Goal: Task Accomplishment & Management: Use online tool/utility

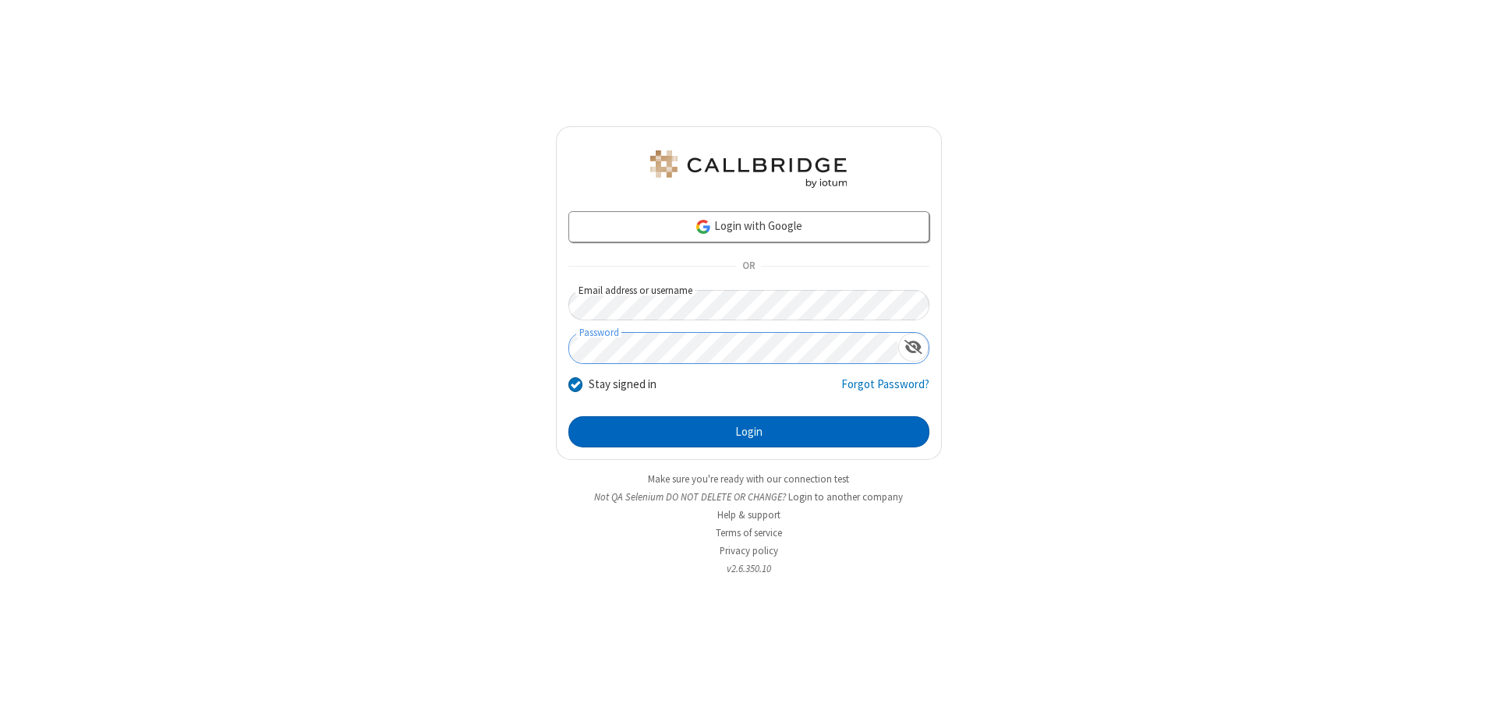
click at [749, 432] on button "Login" at bounding box center [748, 431] width 361 height 31
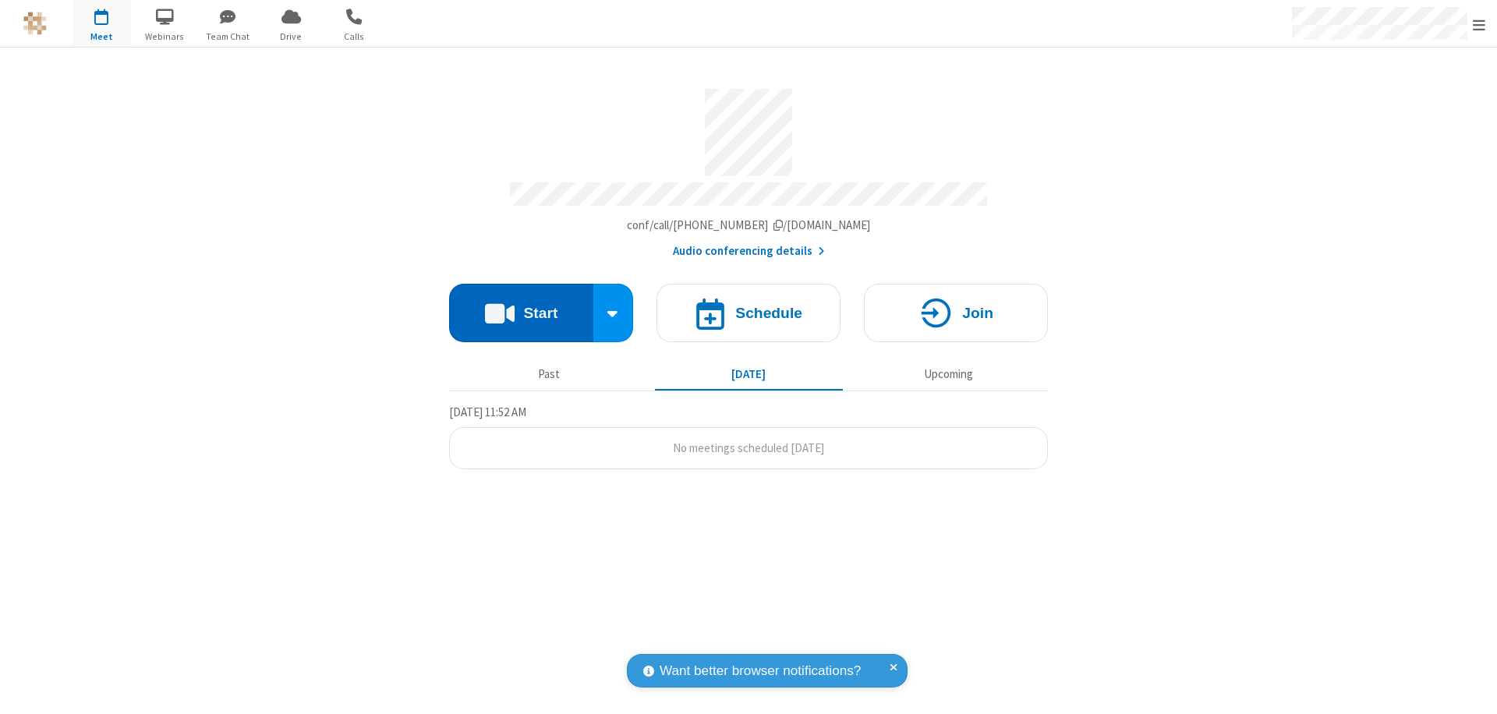
click at [521, 306] on button "Start" at bounding box center [521, 313] width 144 height 58
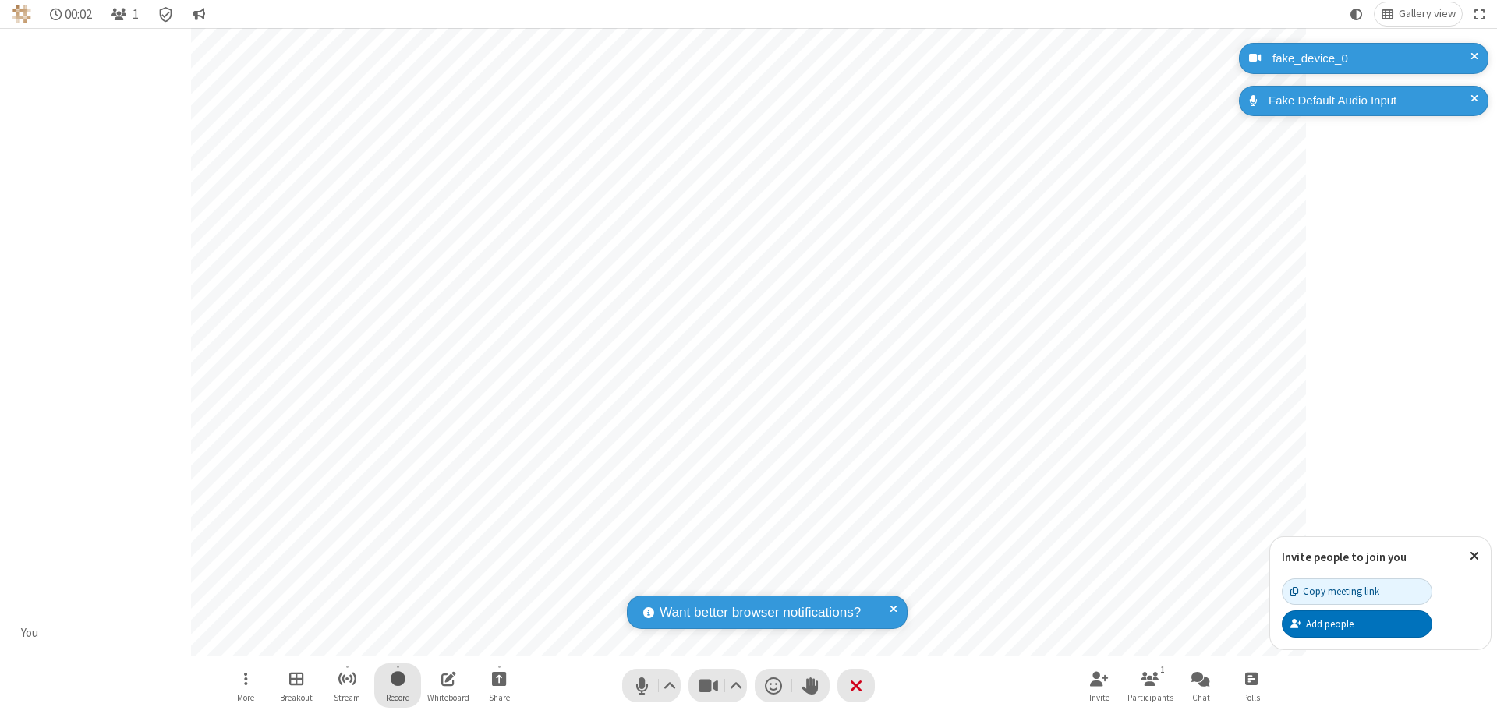
click at [398, 685] on span "Start recording" at bounding box center [398, 678] width 15 height 19
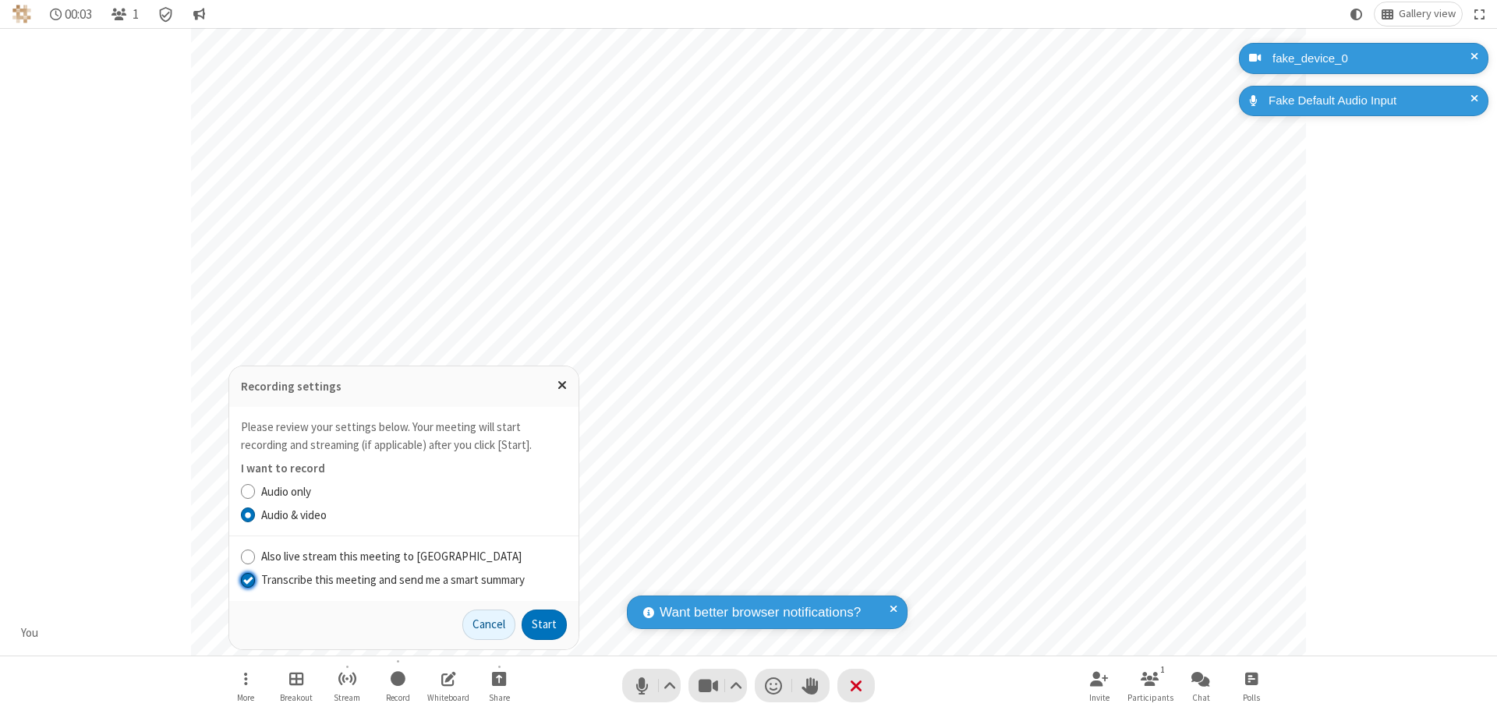
click at [247, 579] on input "Transcribe this meeting and send me a smart summary" at bounding box center [248, 580] width 15 height 16
click at [544, 625] on button "Start" at bounding box center [544, 625] width 45 height 31
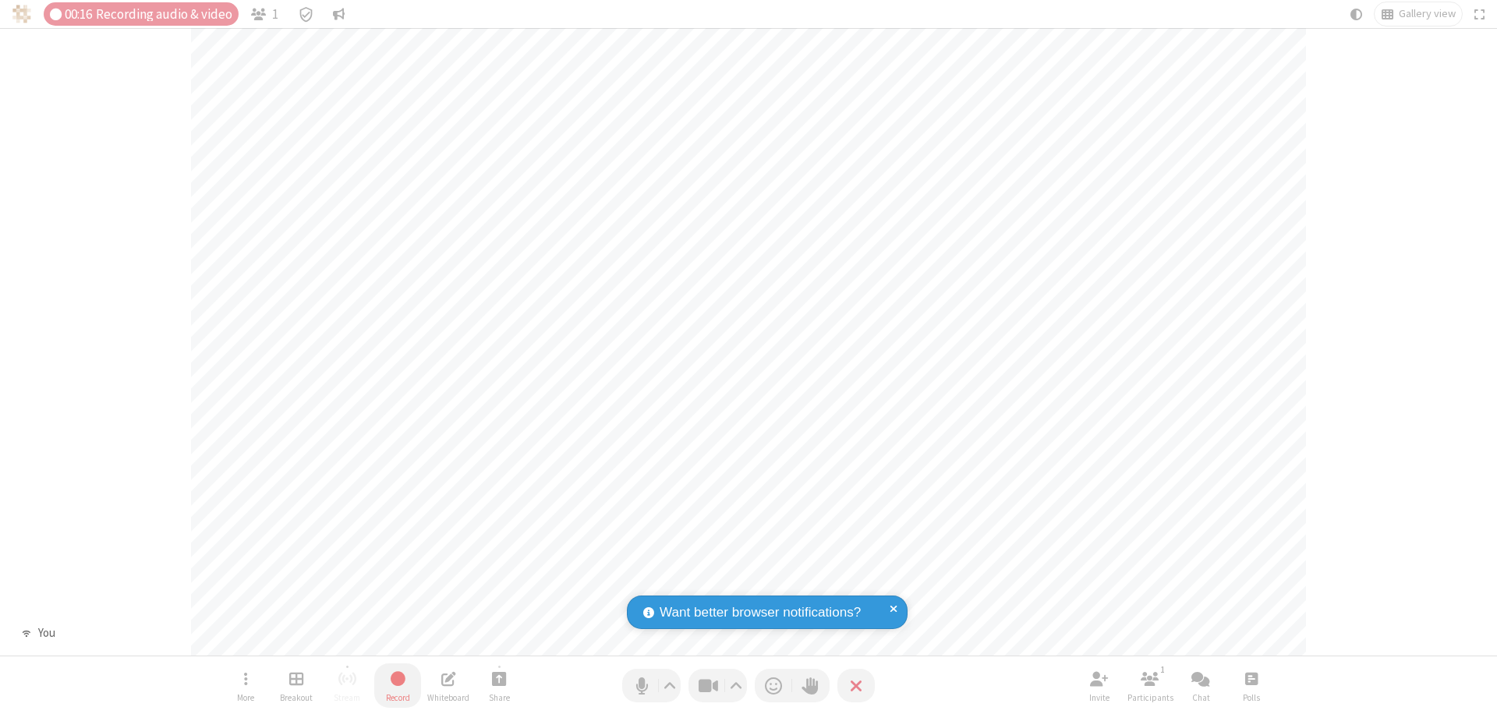
click at [398, 685] on span "Stop recording" at bounding box center [398, 678] width 18 height 19
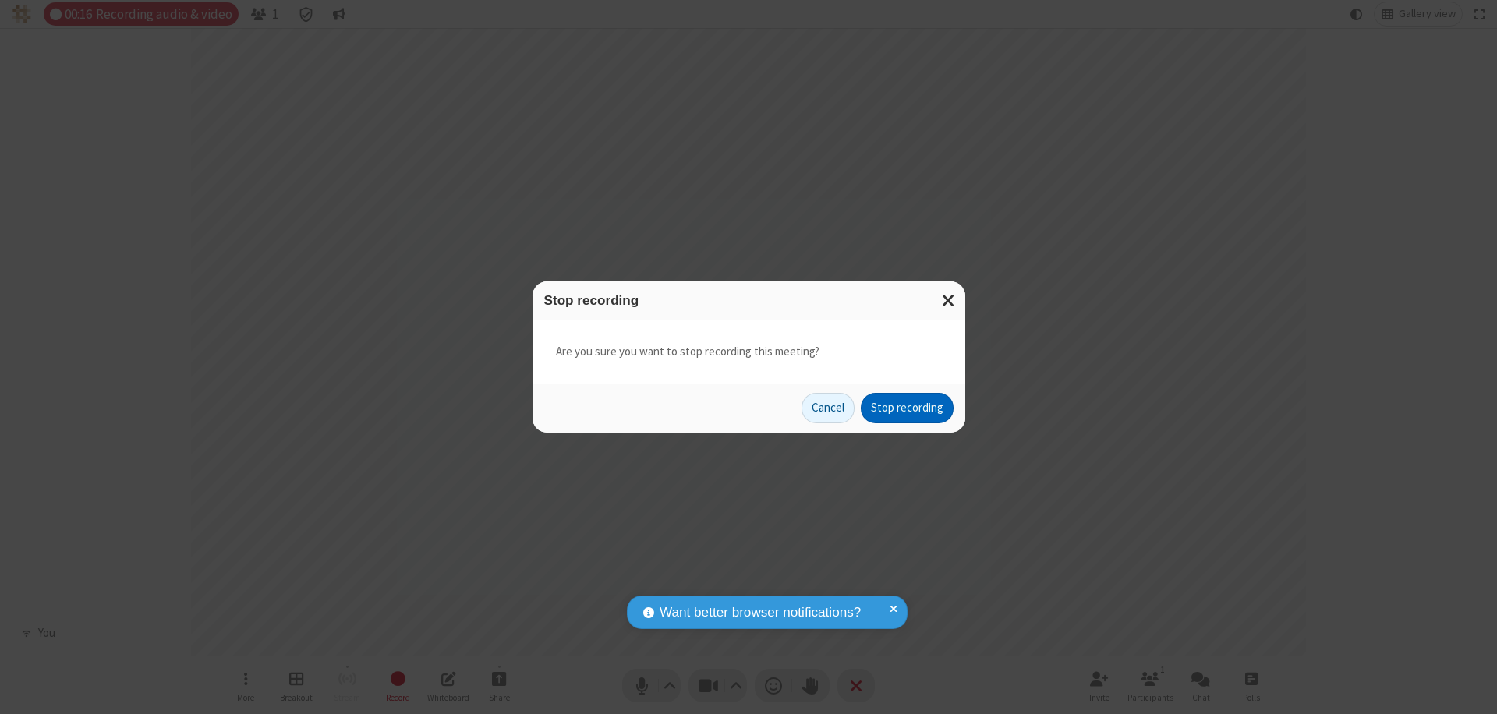
click at [907, 408] on button "Stop recording" at bounding box center [907, 408] width 93 height 31
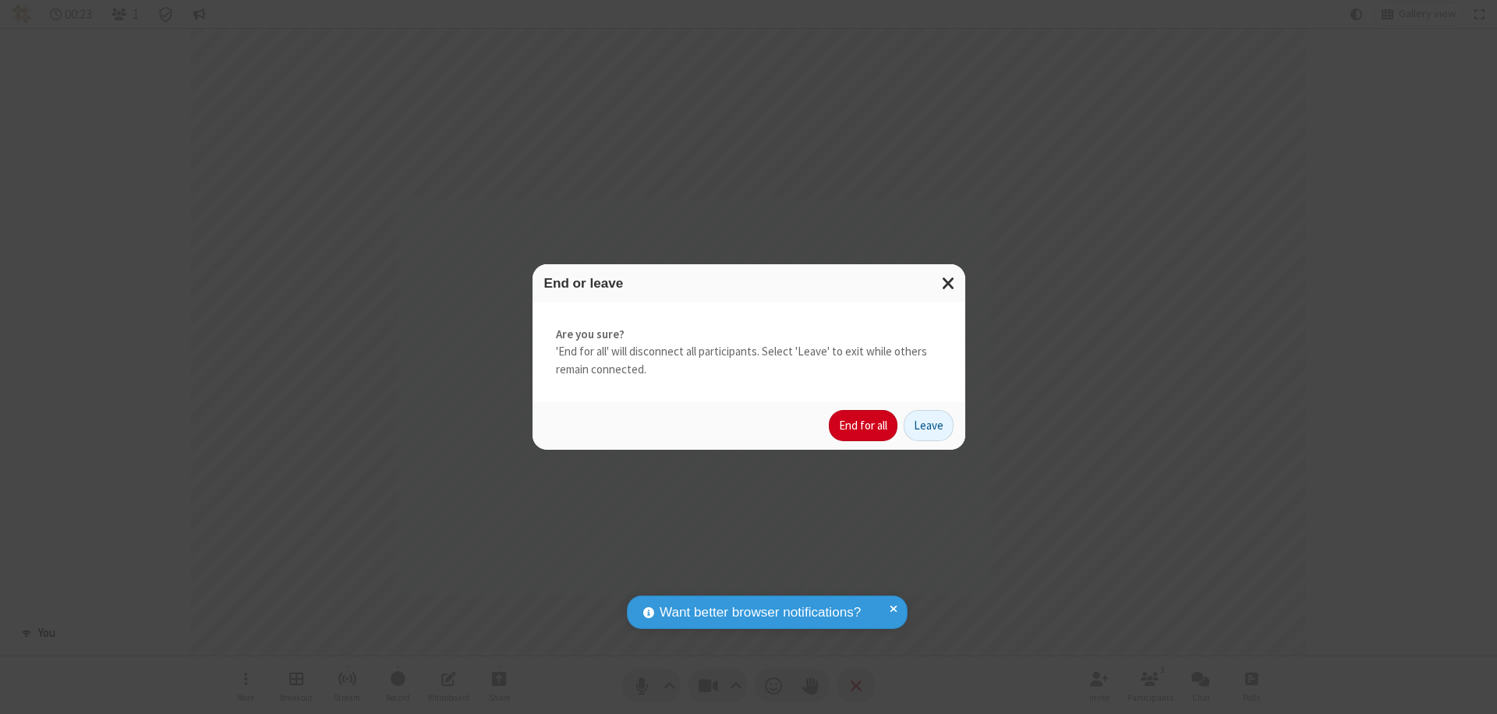
click at [864, 426] on button "End for all" at bounding box center [863, 425] width 69 height 31
